Goal: Use online tool/utility: Utilize a website feature to perform a specific function

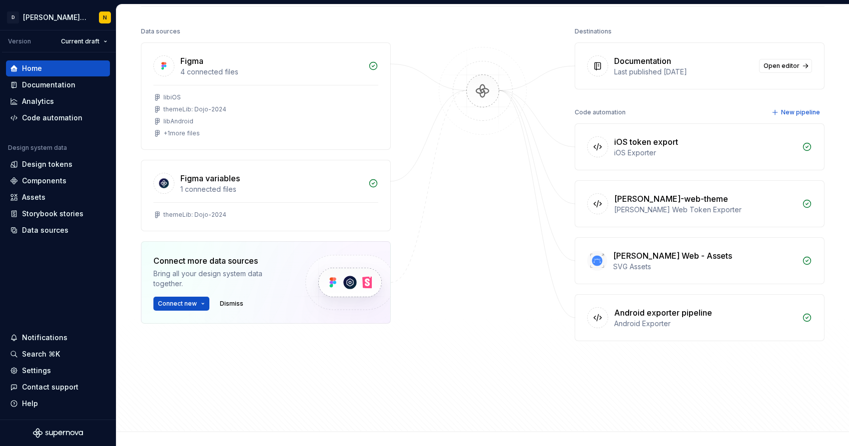
scroll to position [123, 0]
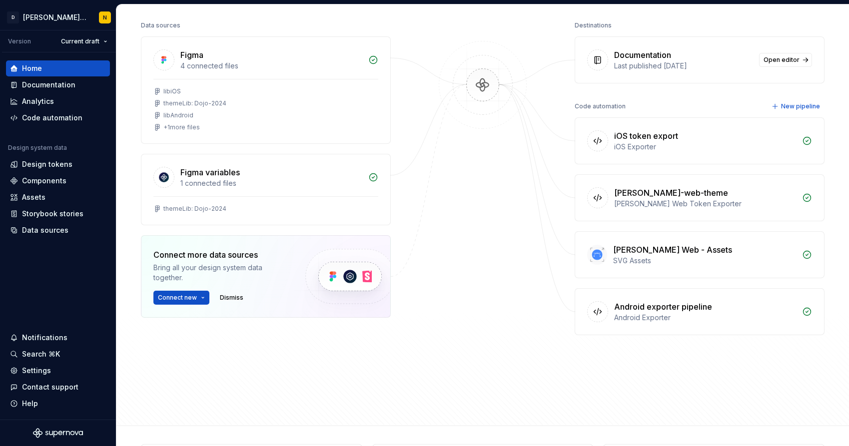
click at [710, 308] on div "Android exporter pipeline" at bounding box center [663, 307] width 98 height 12
click at [594, 309] on icon at bounding box center [597, 312] width 10 height 10
click at [43, 120] on div "Code automation" at bounding box center [52, 118] width 60 height 10
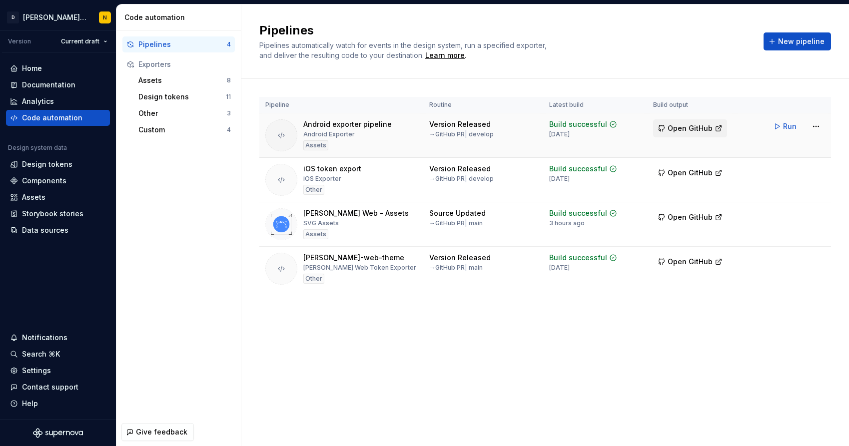
click at [698, 126] on span "Open GitHub" at bounding box center [689, 128] width 45 height 10
click at [785, 126] on span "Run" at bounding box center [789, 126] width 13 height 10
click at [327, 129] on div "Android exporter pipeline Android Exporter Assets" at bounding box center [347, 135] width 88 height 32
click at [323, 123] on div "Android exporter pipeline" at bounding box center [347, 124] width 88 height 10
click at [279, 130] on div at bounding box center [281, 135] width 32 height 32
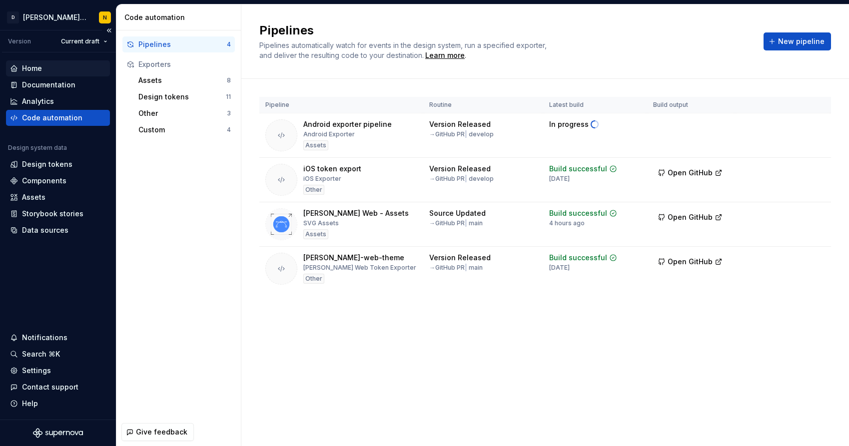
click at [27, 68] on div "Home" at bounding box center [32, 68] width 20 height 10
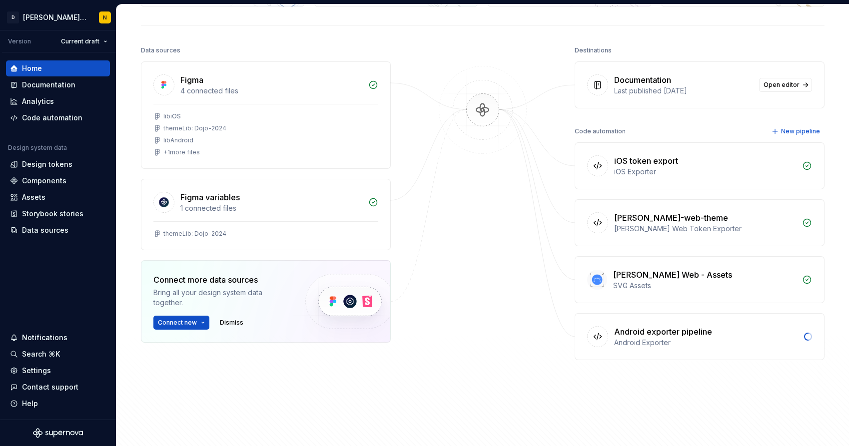
scroll to position [102, 0]
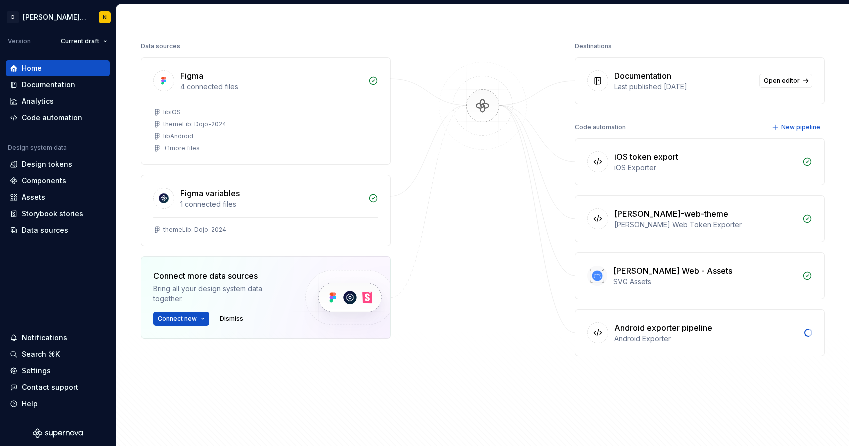
click at [649, 327] on div "Android exporter pipeline" at bounding box center [663, 328] width 98 height 12
click at [57, 118] on div "Code automation" at bounding box center [52, 118] width 60 height 10
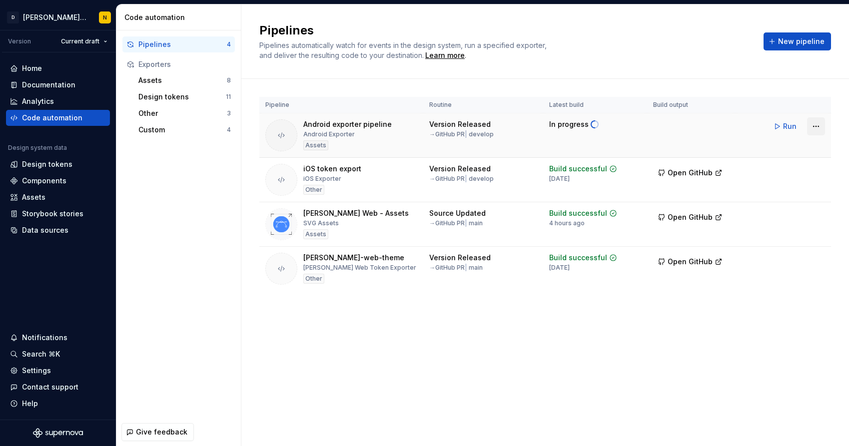
click at [819, 126] on html "[PERSON_NAME]-design-system N Version Current draft Home Documentation Analytic…" at bounding box center [424, 223] width 849 height 446
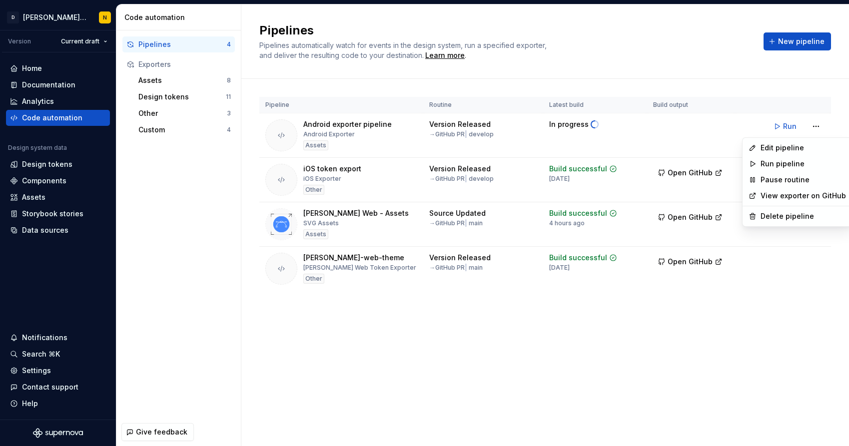
click at [796, 193] on link "View exporter on GitHub" at bounding box center [802, 196] width 85 height 10
